Goal: Information Seeking & Learning: Learn about a topic

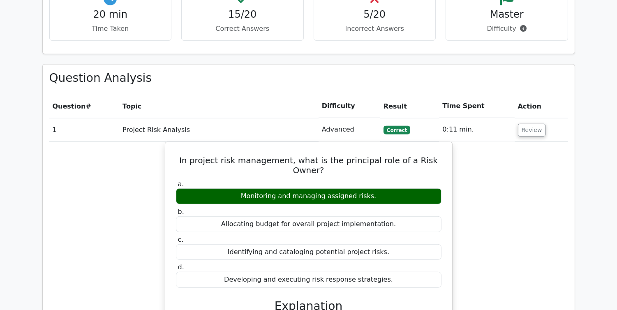
scroll to position [880, 0]
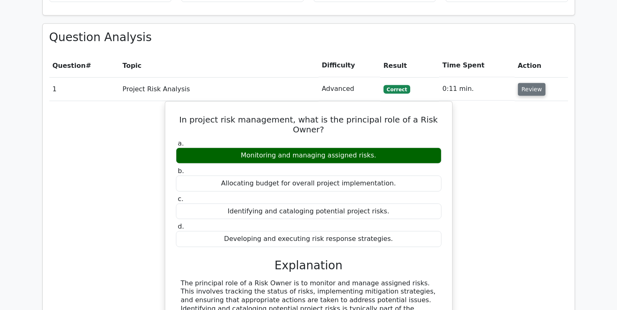
click at [529, 83] on button "Review" at bounding box center [532, 89] width 28 height 13
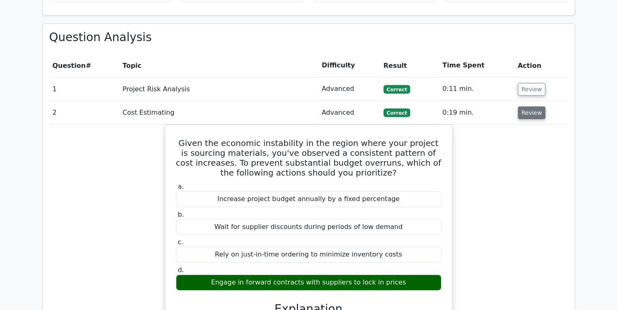
drag, startPoint x: 537, startPoint y: 81, endPoint x: 533, endPoint y: 77, distance: 6.1
click at [536, 101] on td "Review" at bounding box center [541, 112] width 53 height 23
click at [529, 107] on button "Review" at bounding box center [532, 113] width 28 height 13
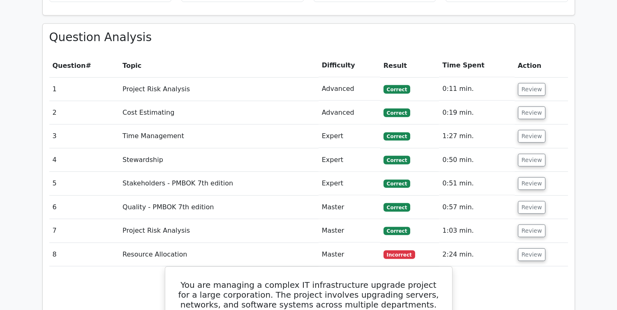
click at [525, 125] on td "Review" at bounding box center [541, 136] width 53 height 23
click at [527, 130] on button "Review" at bounding box center [532, 136] width 28 height 13
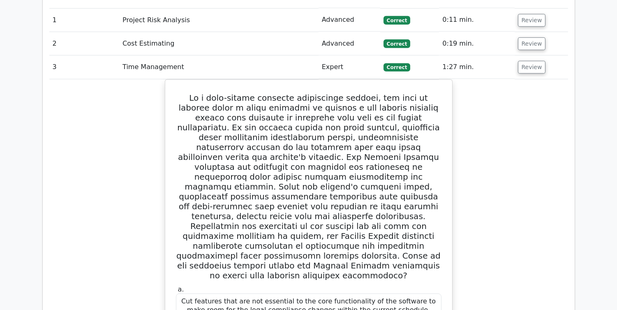
scroll to position [913, 0]
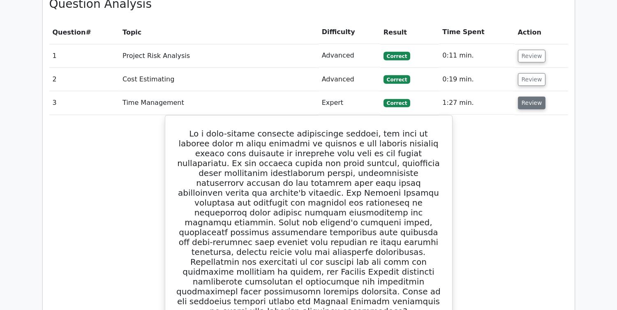
click at [523, 97] on button "Review" at bounding box center [532, 103] width 28 height 13
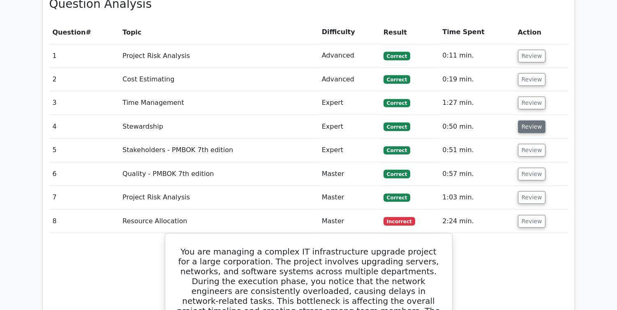
click at [519, 120] on button "Review" at bounding box center [532, 126] width 28 height 13
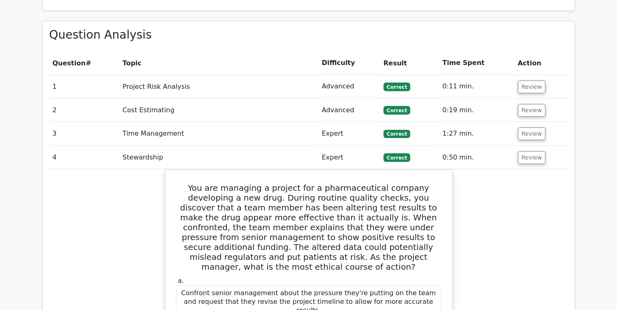
scroll to position [875, 0]
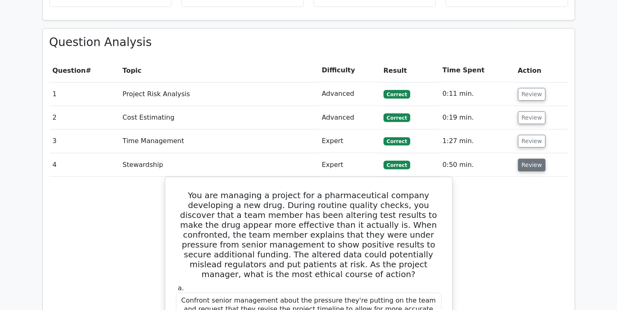
click at [540, 159] on button "Review" at bounding box center [532, 165] width 28 height 13
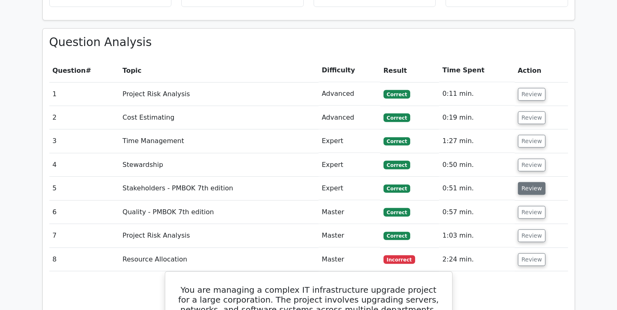
click at [537, 182] on button "Review" at bounding box center [532, 188] width 28 height 13
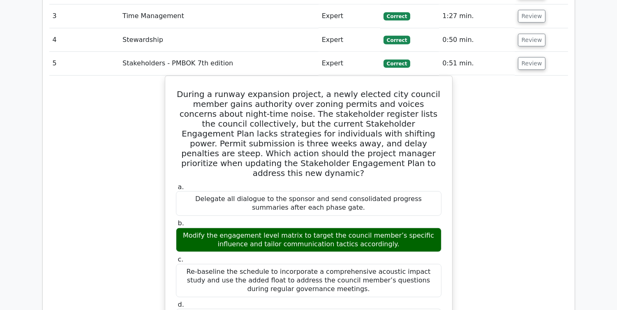
scroll to position [975, 0]
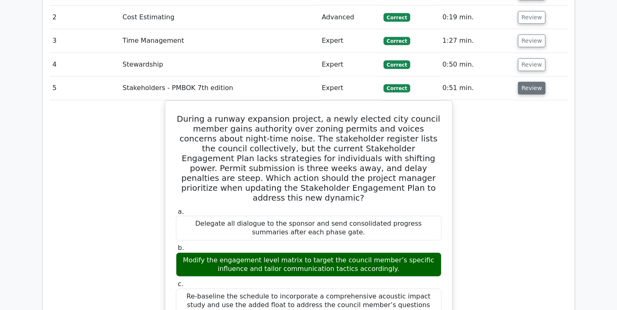
click at [523, 82] on button "Review" at bounding box center [532, 88] width 28 height 13
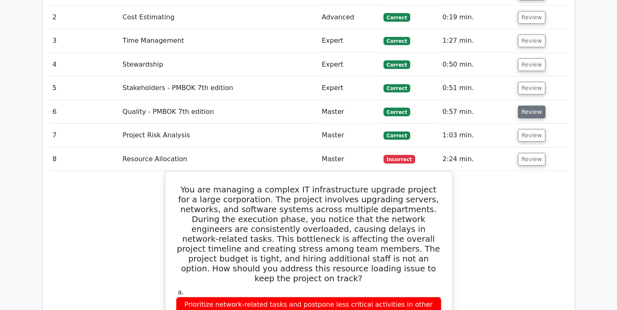
click at [532, 106] on button "Review" at bounding box center [532, 112] width 28 height 13
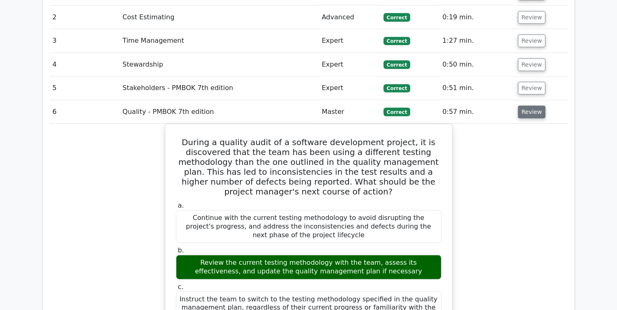
click at [532, 106] on button "Review" at bounding box center [532, 112] width 28 height 13
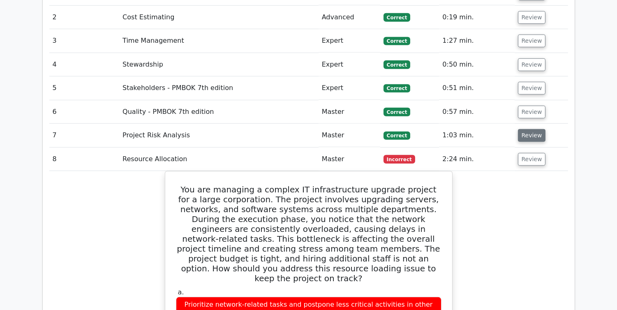
click at [532, 129] on button "Review" at bounding box center [532, 135] width 28 height 13
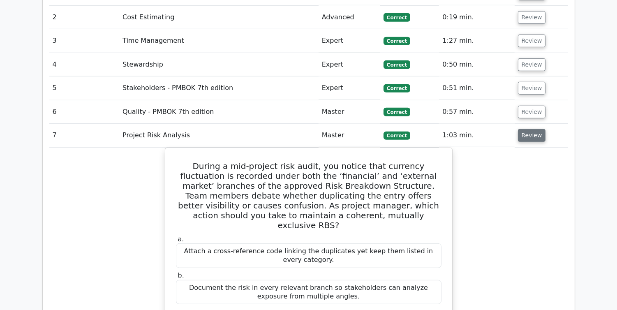
click at [532, 129] on button "Review" at bounding box center [532, 135] width 28 height 13
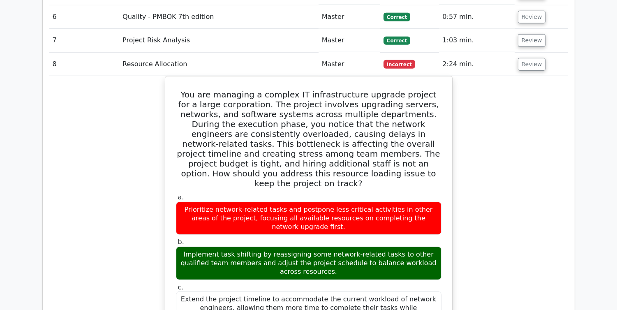
scroll to position [1069, 0]
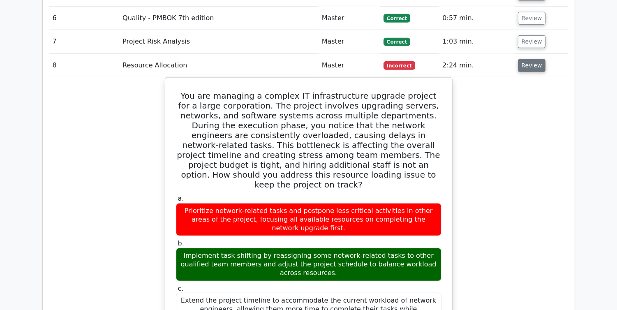
click at [521, 59] on button "Review" at bounding box center [532, 65] width 28 height 13
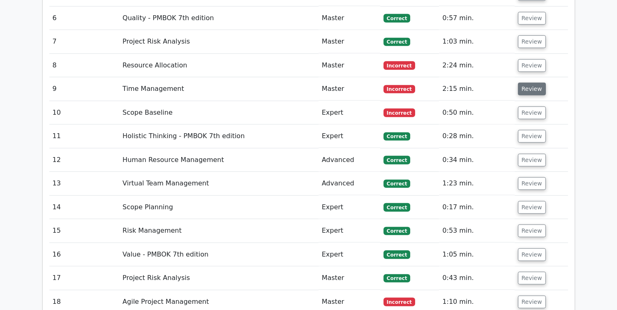
click at [528, 83] on button "Review" at bounding box center [532, 89] width 28 height 13
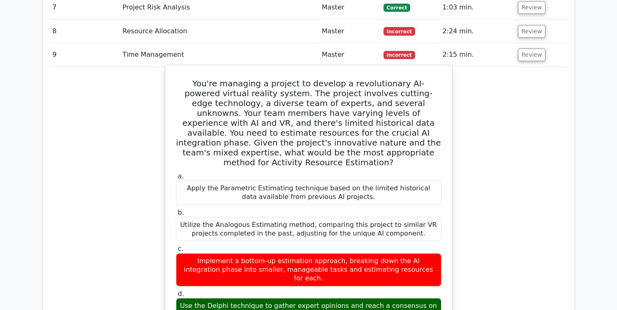
scroll to position [1111, 0]
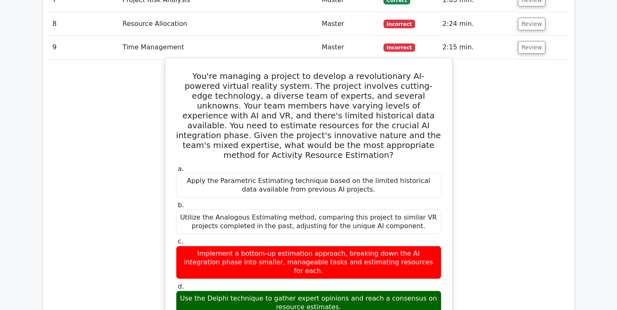
drag, startPoint x: 186, startPoint y: 35, endPoint x: 336, endPoint y: 244, distance: 257.2
copy div "You're managing a project to develop a revolutionary AI-powered virtual reality…"
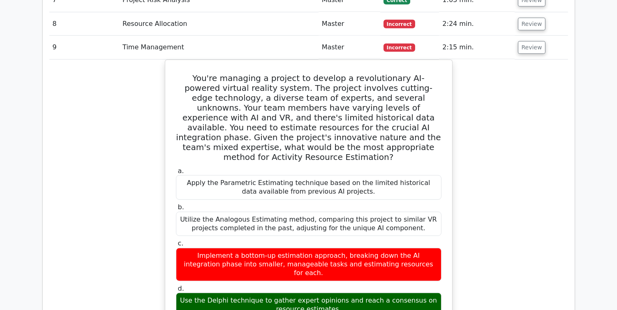
click at [519, 41] on button "Review" at bounding box center [532, 47] width 28 height 13
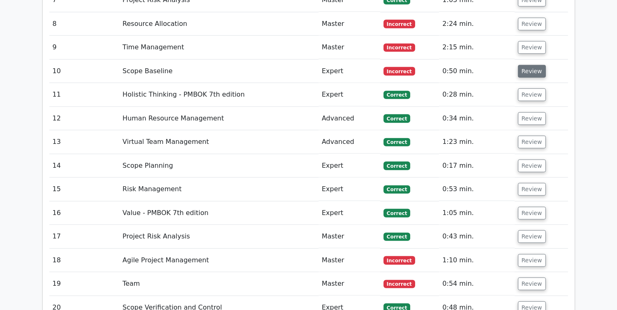
click at [525, 65] on button "Review" at bounding box center [532, 71] width 28 height 13
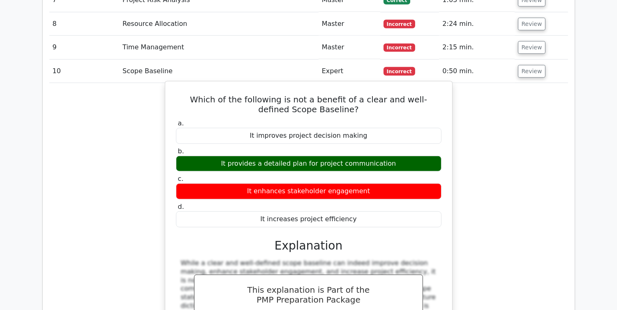
drag, startPoint x: 187, startPoint y: 59, endPoint x: 305, endPoint y: 133, distance: 139.3
click at [305, 133] on div "Which of the following is not a benefit of a clear and well-defined Scope Basel…" at bounding box center [309, 233] width 280 height 296
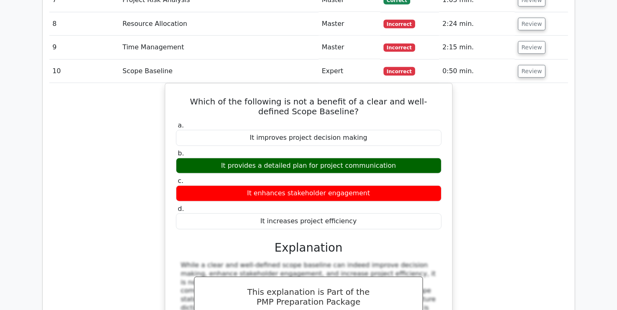
click at [125, 97] on div "Which of the following is not a benefit of a clear and well-defined Scope Basel…" at bounding box center [308, 239] width 519 height 313
click at [524, 65] on button "Review" at bounding box center [532, 71] width 28 height 13
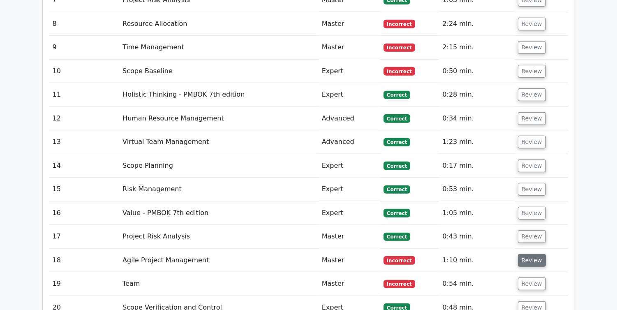
click at [531, 254] on button "Review" at bounding box center [532, 260] width 28 height 13
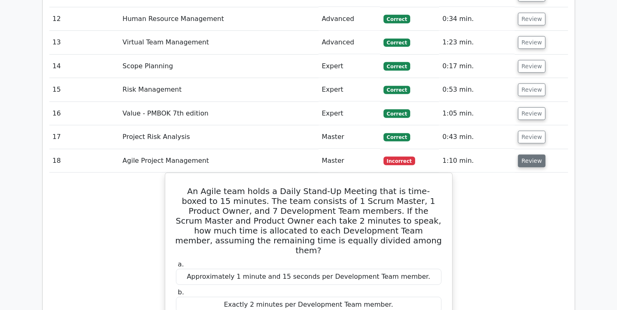
scroll to position [1210, 0]
click at [535, 155] on button "Review" at bounding box center [532, 161] width 28 height 13
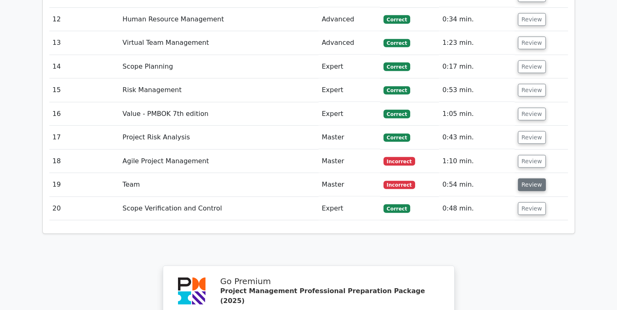
click at [528, 178] on button "Review" at bounding box center [532, 184] width 28 height 13
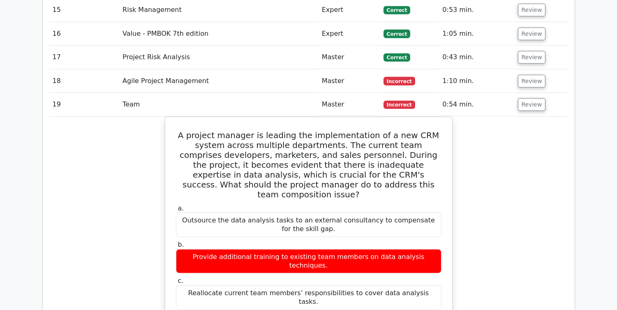
scroll to position [1286, 0]
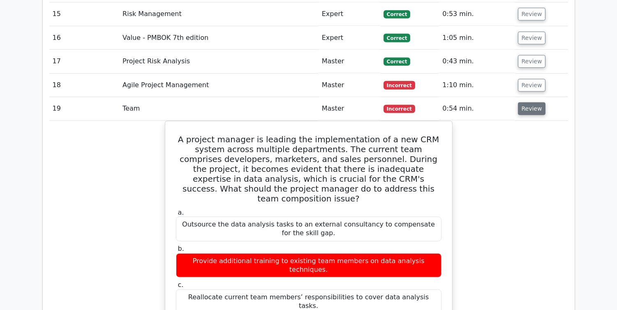
click at [531, 102] on button "Review" at bounding box center [532, 108] width 28 height 13
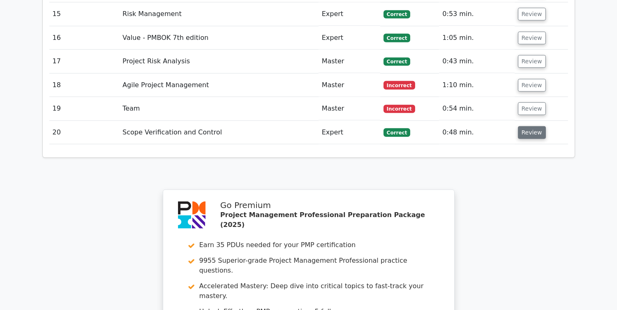
click at [526, 126] on button "Review" at bounding box center [532, 132] width 28 height 13
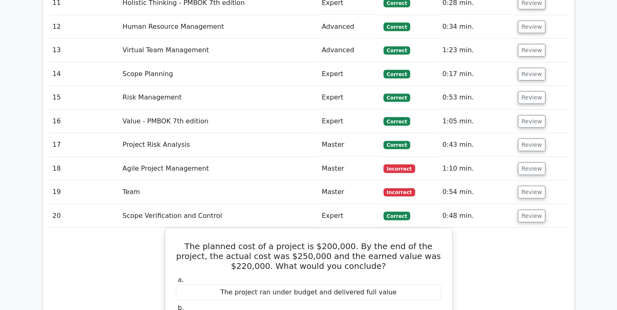
scroll to position [1187, 0]
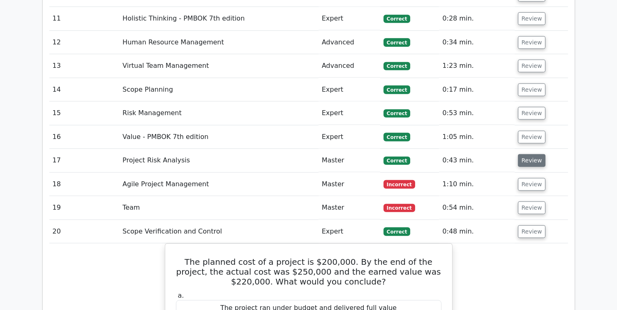
click at [536, 154] on button "Review" at bounding box center [532, 160] width 28 height 13
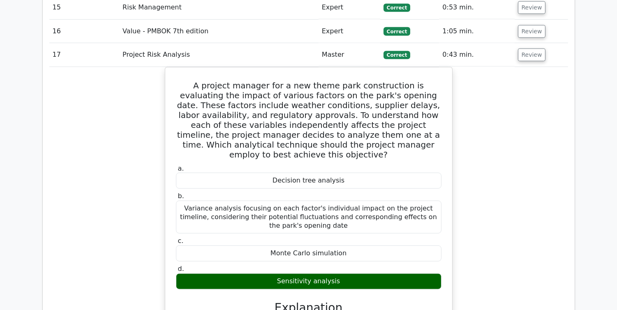
scroll to position [1284, 0]
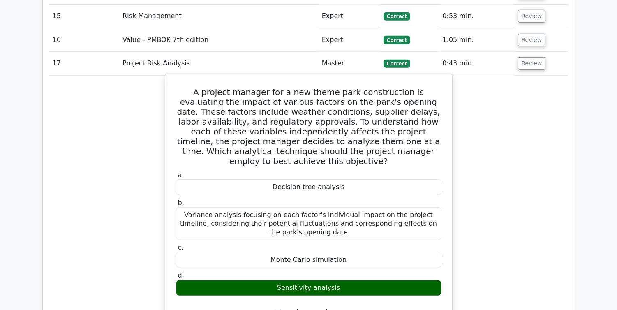
drag, startPoint x: 177, startPoint y: 55, endPoint x: 336, endPoint y: 239, distance: 242.8
copy div "A project manager for a new theme park construction is evaluating the impact of…"
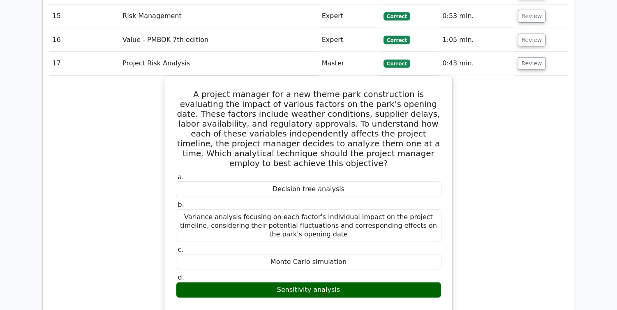
click at [532, 57] on button "Review" at bounding box center [532, 63] width 28 height 13
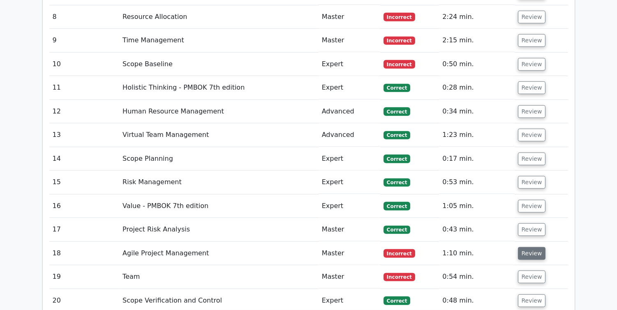
scroll to position [1116, 0]
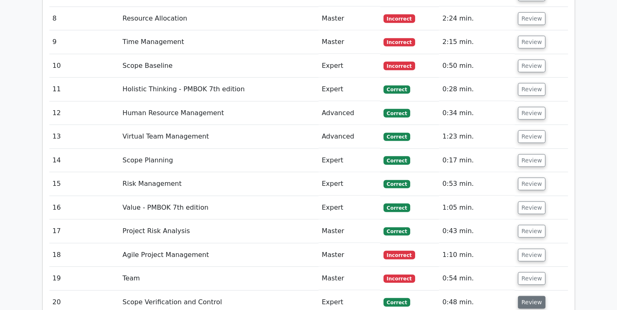
click at [522, 296] on button "Review" at bounding box center [532, 302] width 28 height 13
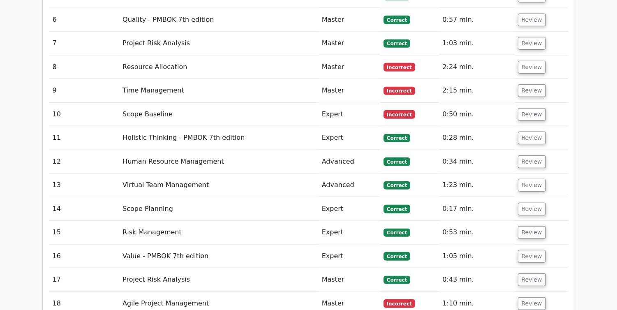
scroll to position [1492, 0]
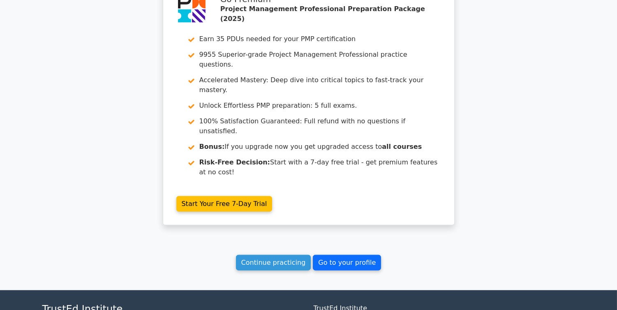
click at [350, 255] on link "Go to your profile" at bounding box center [347, 263] width 68 height 16
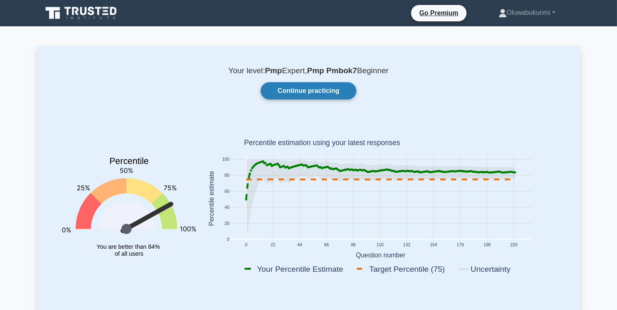
click at [297, 93] on link "Continue practicing" at bounding box center [308, 90] width 95 height 17
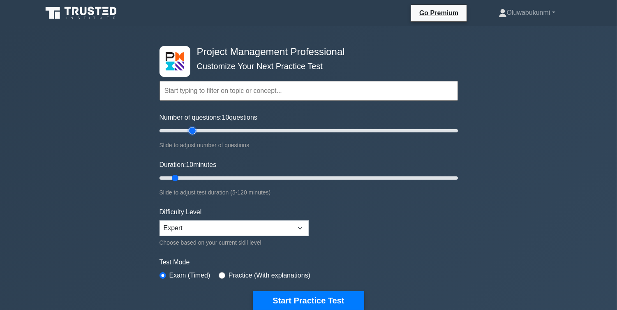
click at [189, 133] on input "Number of questions: 10 questions" at bounding box center [309, 131] width 299 height 10
click at [185, 132] on input "Number of questions: 25 questions" at bounding box center [309, 131] width 299 height 10
click at [220, 129] on input "Number of questions: 45 questions" at bounding box center [309, 131] width 299 height 10
type input "50"
click at [230, 129] on input "Number of questions: 45 questions" at bounding box center [309, 131] width 299 height 10
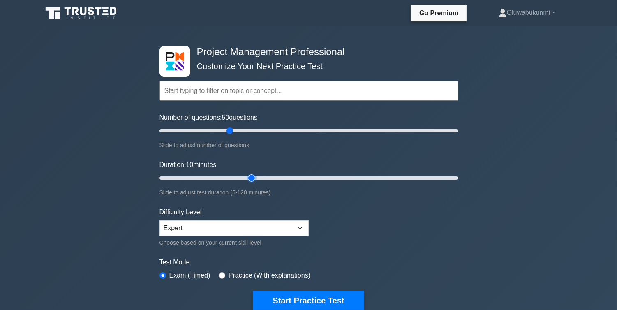
click at [257, 178] on input "Duration: 10 minutes" at bounding box center [309, 178] width 299 height 10
click at [268, 178] on input "Duration: 45 minutes" at bounding box center [309, 178] width 299 height 10
click at [283, 178] on input "Duration: 55 minutes" at bounding box center [309, 178] width 299 height 10
drag, startPoint x: 297, startPoint y: 178, endPoint x: 302, endPoint y: 178, distance: 5.3
type input "60"
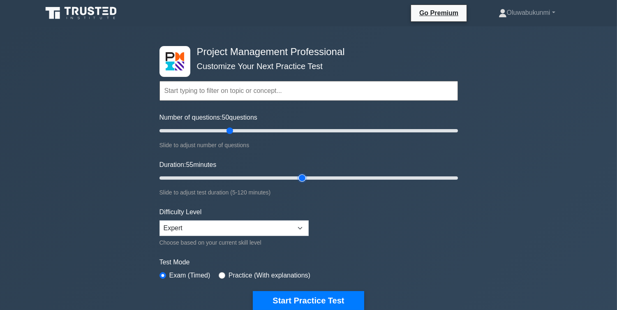
click at [297, 178] on input "Duration: 55 minutes" at bounding box center [309, 178] width 299 height 10
click at [300, 301] on button "Start Practice Test" at bounding box center [308, 300] width 111 height 19
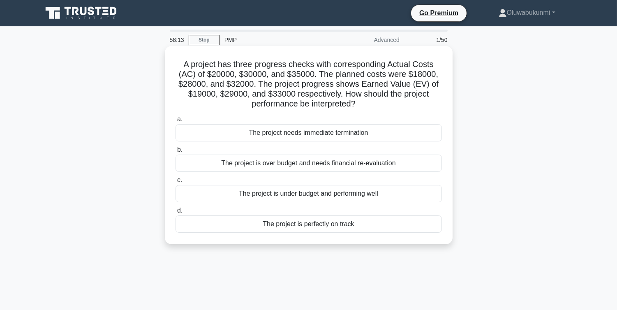
click at [305, 167] on div "The project is over budget and needs financial re-evaluation" at bounding box center [309, 163] width 266 height 17
click at [176, 153] on input "b. The project is over budget and needs financial re-evaluation" at bounding box center [176, 149] width 0 height 5
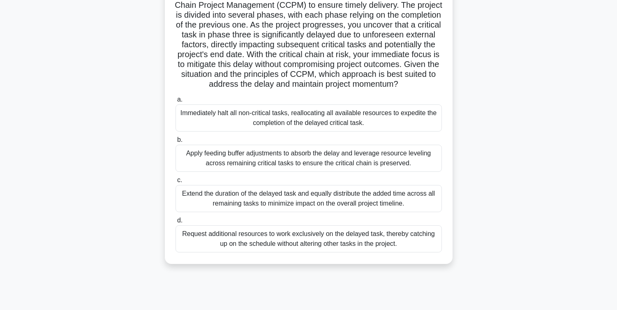
scroll to position [73, 0]
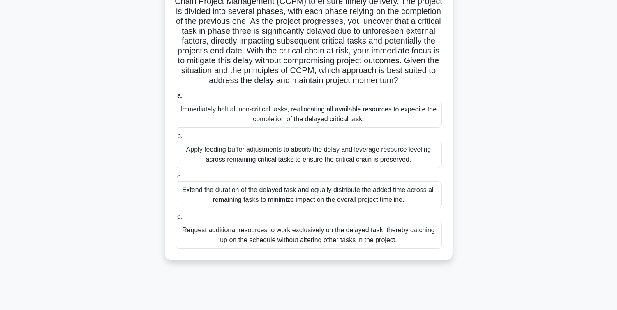
click at [273, 165] on div "Apply feeding buffer adjustments to absorb the delay and leverage resource leve…" at bounding box center [309, 154] width 266 height 27
click at [176, 139] on input "b. Apply feeding buffer adjustments to absorb the delay and leverage resource l…" at bounding box center [176, 136] width 0 height 5
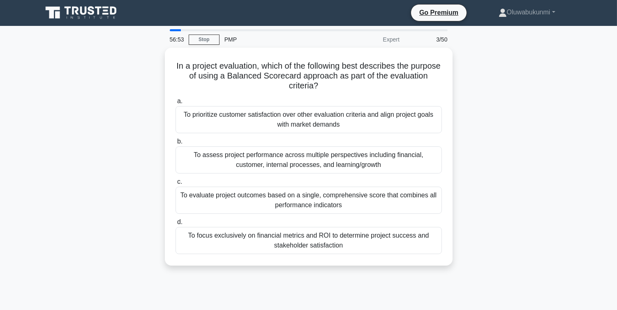
scroll to position [0, 0]
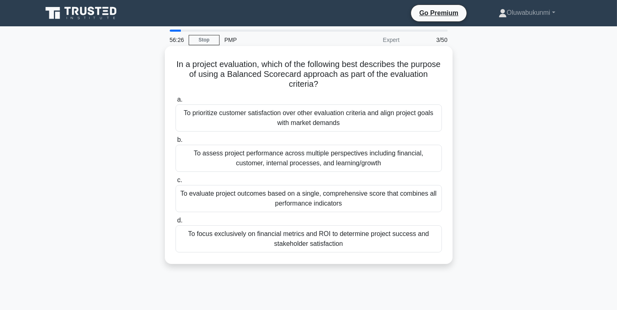
click at [224, 158] on div "To assess project performance across multiple perspectives including financial,…" at bounding box center [309, 158] width 266 height 27
click at [176, 143] on input "b. To assess project performance across multiple perspectives including financi…" at bounding box center [176, 139] width 0 height 5
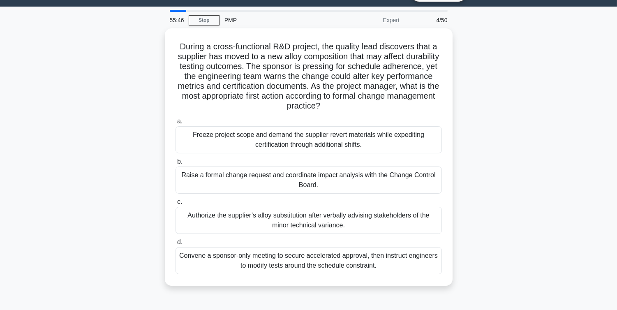
scroll to position [22, 0]
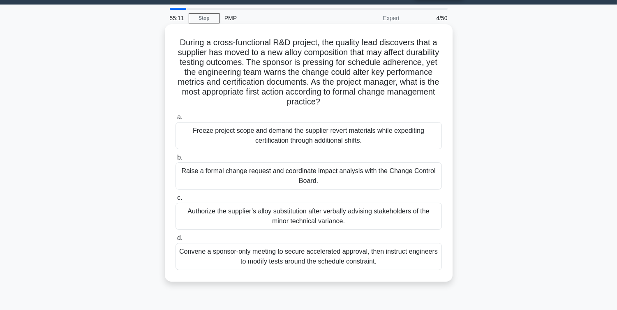
click at [215, 174] on div "Raise a formal change request and coordinate impact analysis with the Change Co…" at bounding box center [309, 175] width 266 height 27
click at [176, 160] on input "b. Raise a formal change request and coordinate impact analysis with the Change…" at bounding box center [176, 157] width 0 height 5
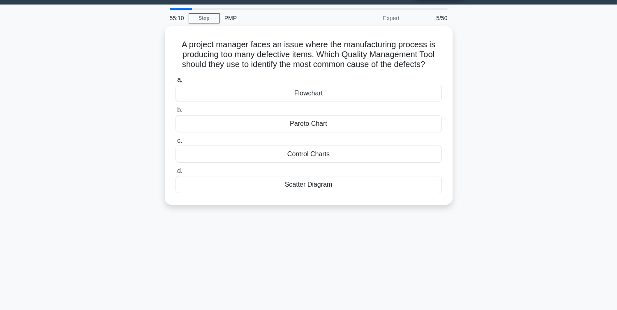
scroll to position [0, 0]
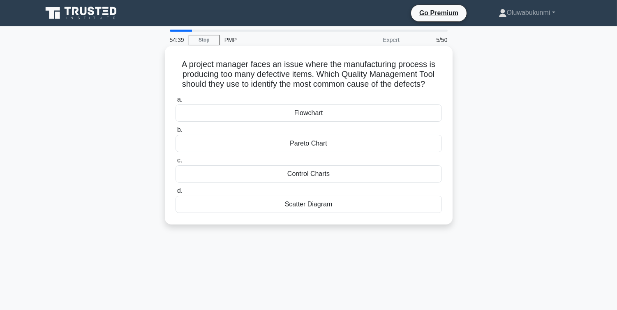
click at [280, 176] on div "Control Charts" at bounding box center [309, 173] width 266 height 17
click at [176, 163] on input "c. Control Charts" at bounding box center [176, 160] width 0 height 5
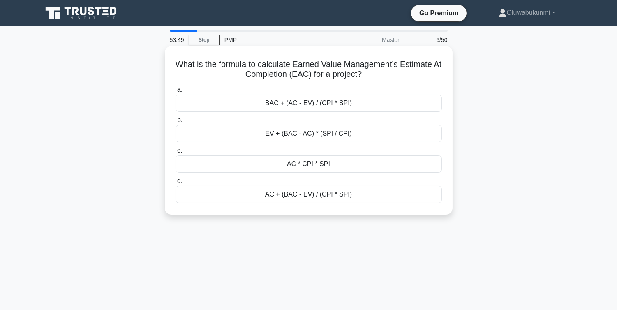
click at [302, 105] on div "BAC + (AC - EV) / (CPI * SPI)" at bounding box center [309, 103] width 266 height 17
click at [176, 93] on input "a. BAC + (AC - EV) / (CPI * SPI)" at bounding box center [176, 89] width 0 height 5
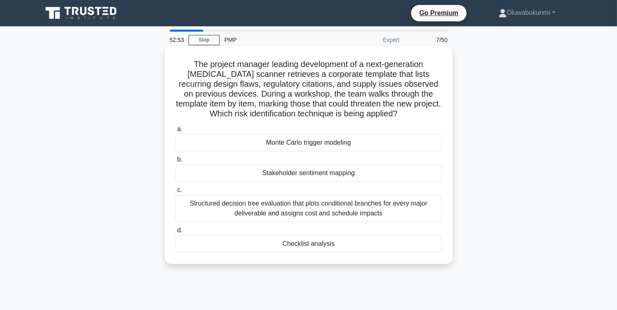
click at [317, 248] on div "Checklist analysis" at bounding box center [309, 243] width 266 height 17
click at [176, 233] on input "d. Checklist analysis" at bounding box center [176, 230] width 0 height 5
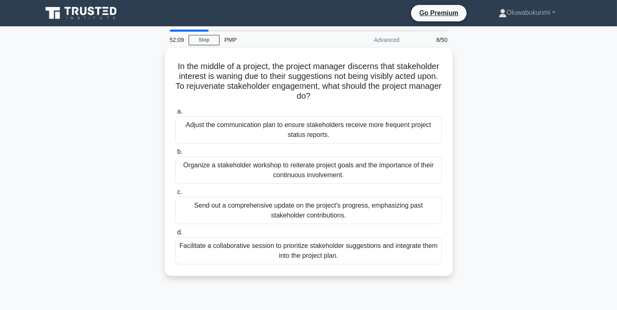
click at [209, 253] on div "Facilitate a collaborative session to prioritize stakeholder suggestions and in…" at bounding box center [309, 250] width 266 height 27
click at [176, 235] on input "d. Facilitate a collaborative session to prioritize stakeholder suggestions and…" at bounding box center [176, 232] width 0 height 5
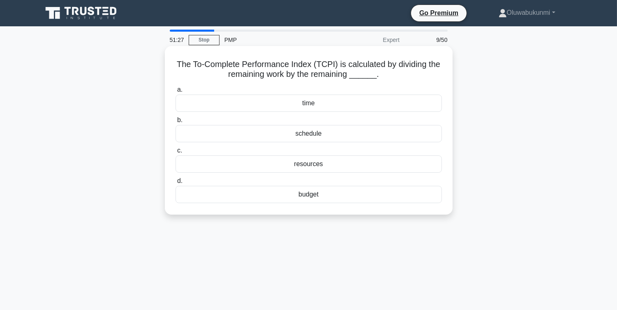
click at [257, 198] on div "budget" at bounding box center [309, 194] width 266 height 17
click at [176, 184] on input "d. budget" at bounding box center [176, 180] width 0 height 5
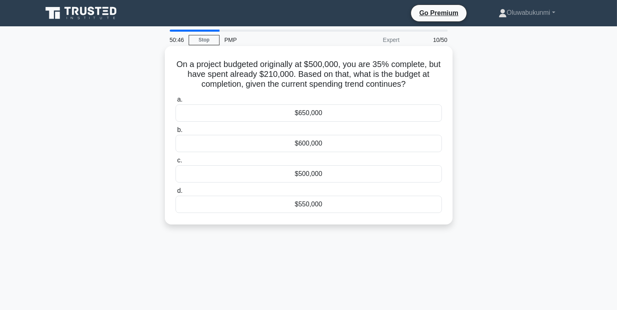
click at [290, 142] on div "$600,000" at bounding box center [309, 143] width 266 height 17
click at [176, 133] on input "b. $600,000" at bounding box center [176, 129] width 0 height 5
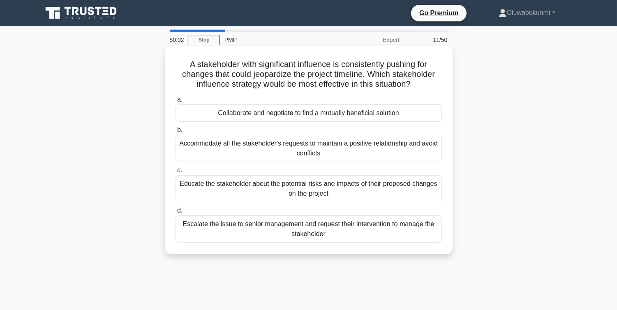
click at [238, 117] on div "Collaborate and negotiate to find a mutually beneficial solution" at bounding box center [309, 112] width 266 height 17
click at [176, 102] on input "a. Collaborate and negotiate to find a mutually beneficial solution" at bounding box center [176, 99] width 0 height 5
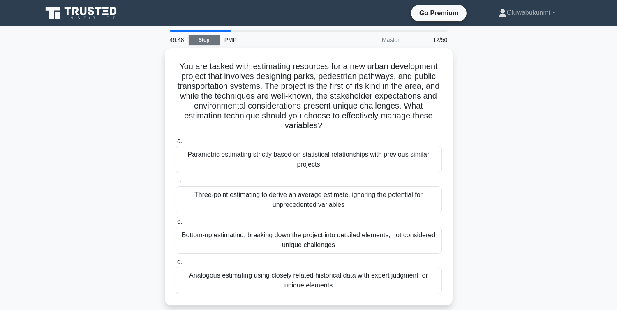
click at [208, 35] on link "Stop" at bounding box center [204, 40] width 31 height 10
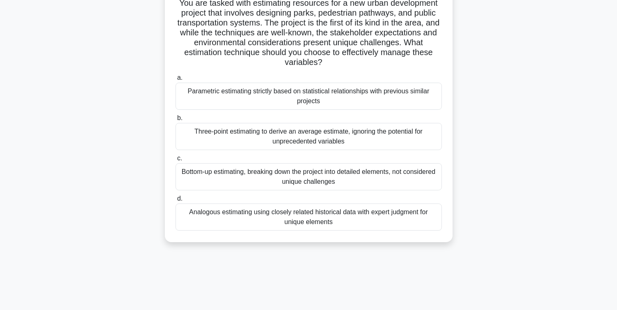
scroll to position [72, 0]
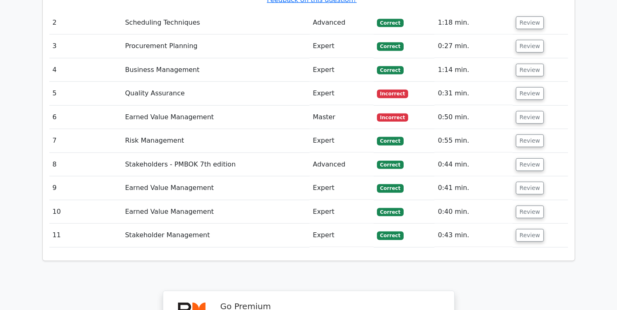
scroll to position [1167, 0]
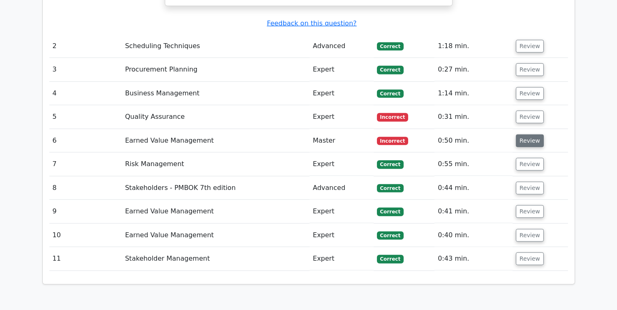
click at [523, 134] on button "Review" at bounding box center [530, 140] width 28 height 13
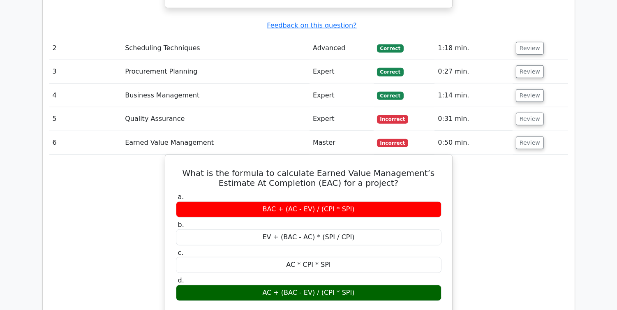
scroll to position [1128, 0]
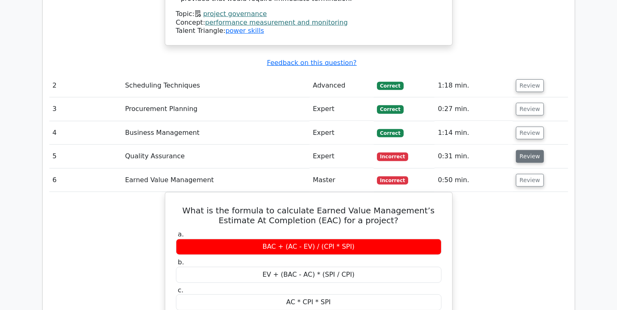
click at [529, 150] on button "Review" at bounding box center [530, 156] width 28 height 13
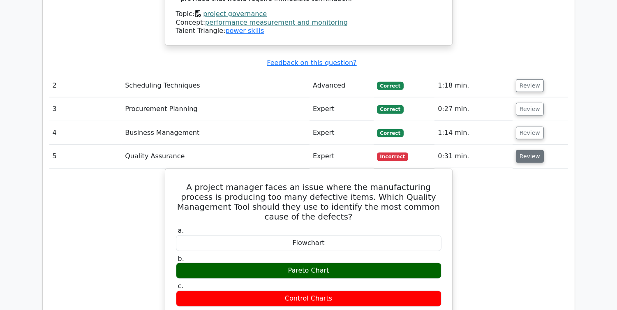
click at [520, 150] on button "Review" at bounding box center [530, 156] width 28 height 13
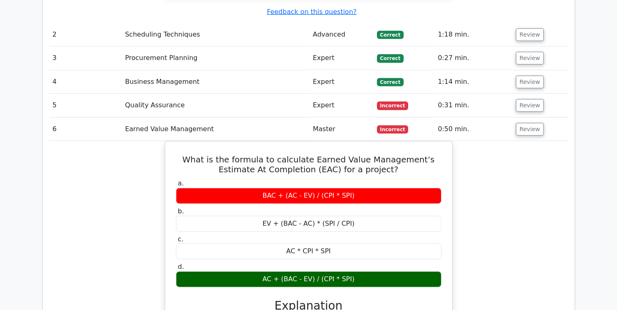
scroll to position [1154, 0]
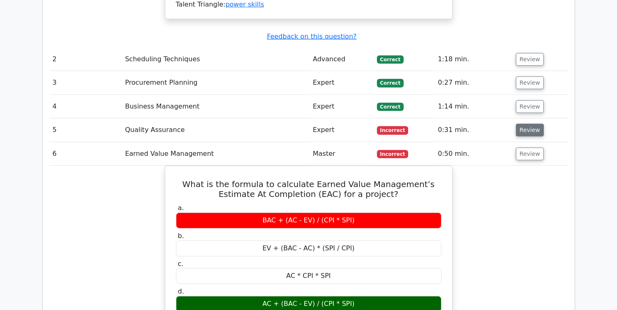
click at [516, 124] on button "Review" at bounding box center [530, 130] width 28 height 13
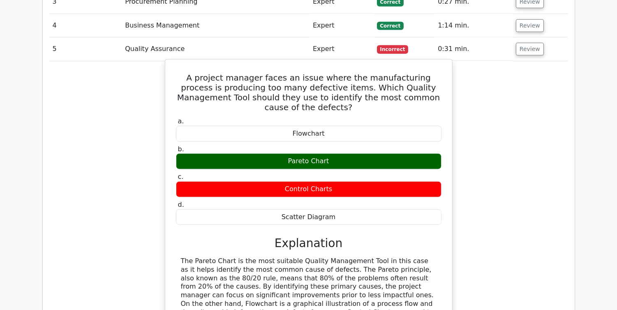
scroll to position [1237, 0]
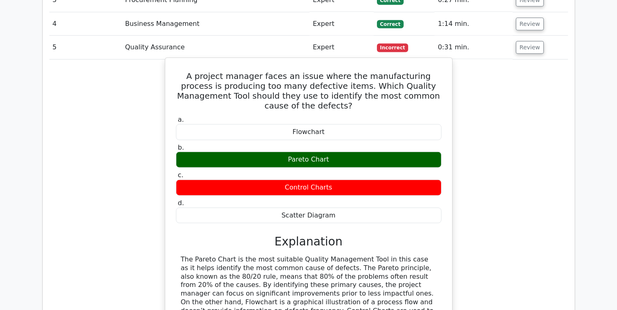
drag, startPoint x: 180, startPoint y: 18, endPoint x: 373, endPoint y: 265, distance: 313.6
click at [376, 269] on div "A project manager faces an issue where the manufacturing process is producing t…" at bounding box center [309, 224] width 280 height 327
copy div "A project manager faces an issue where the manufacturing process is producing t…"
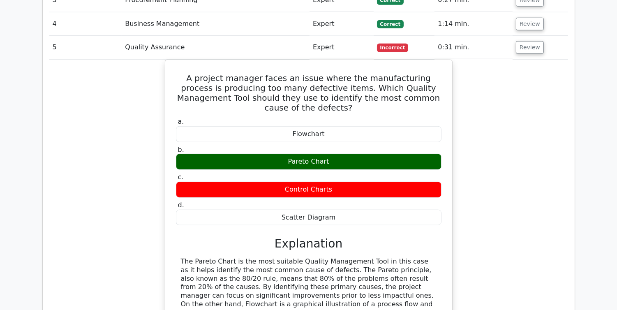
click at [155, 60] on div "A project manager faces an issue where the manufacturing process is producing t…" at bounding box center [308, 232] width 519 height 344
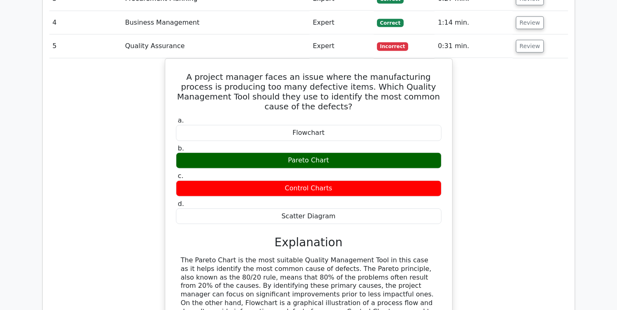
scroll to position [1244, 0]
